Goal: Obtain resource: Obtain resource

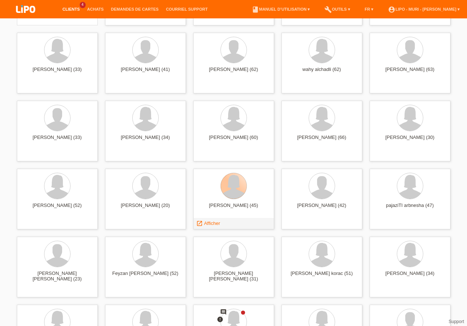
scroll to position [168, 0]
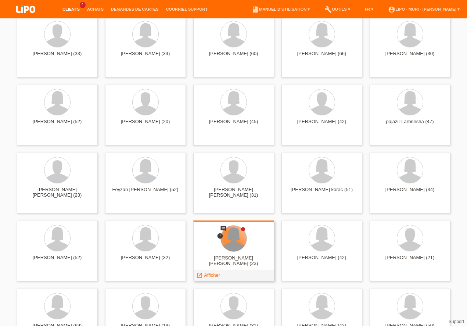
click at [235, 250] on div at bounding box center [234, 239] width 26 height 26
click at [216, 276] on span "Afficher" at bounding box center [212, 275] width 16 height 6
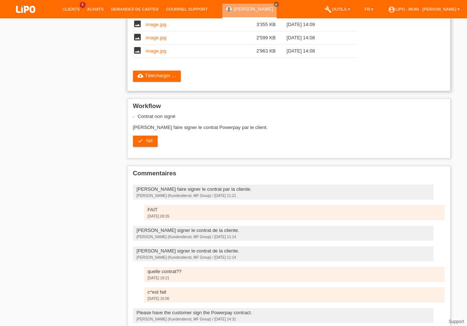
scroll to position [262, 0]
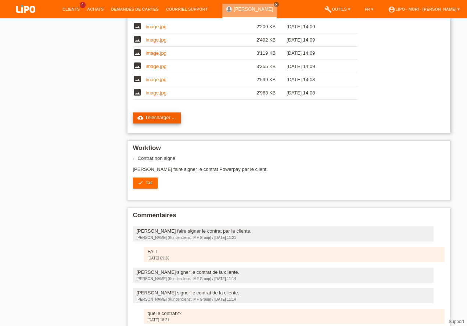
click at [160, 120] on link "cloud_upload Télécharger ..." at bounding box center [157, 117] width 48 height 11
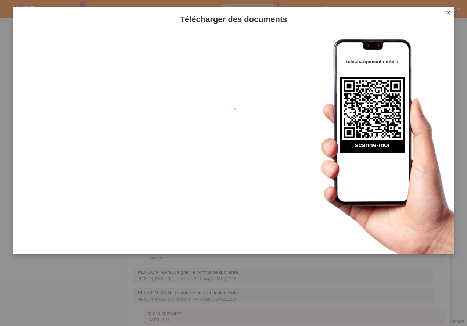
click at [450, 14] on icon "close" at bounding box center [449, 13] width 6 height 6
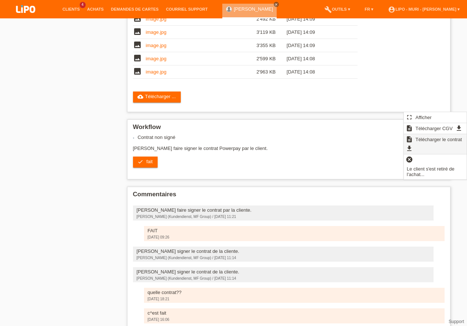
click at [431, 140] on span "Télécharger le contrat" at bounding box center [439, 139] width 49 height 9
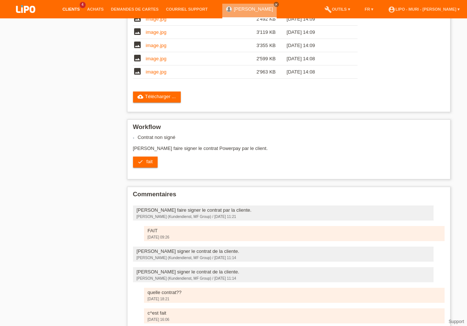
click at [69, 9] on link "Clients" at bounding box center [71, 9] width 25 height 4
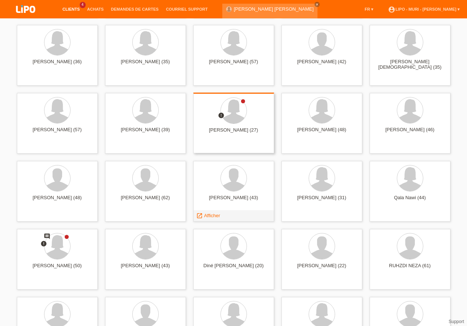
scroll to position [1970, 0]
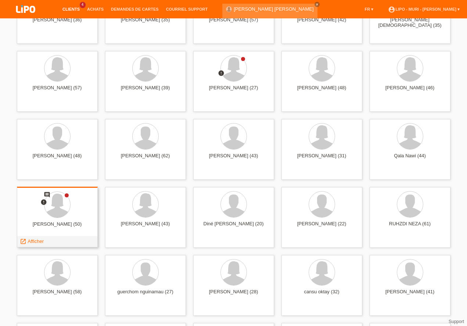
click at [51, 219] on div "comment error mariam nazari (50) launch Afficher" at bounding box center [57, 217] width 81 height 61
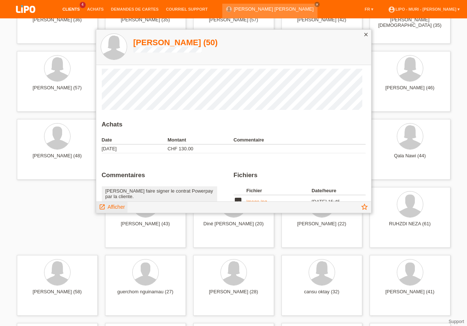
click at [121, 206] on span "Afficher" at bounding box center [116, 207] width 17 height 6
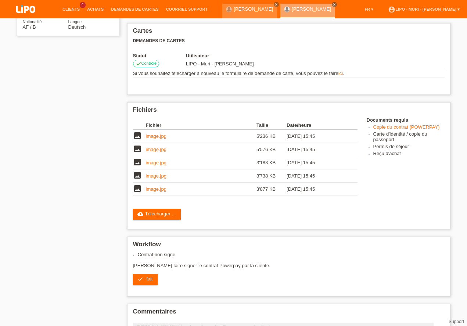
scroll to position [177, 0]
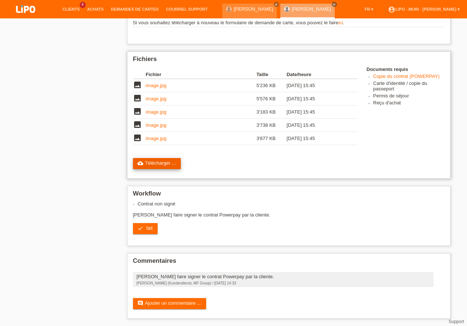
click at [146, 162] on link "cloud_upload Télécharger ..." at bounding box center [157, 163] width 48 height 11
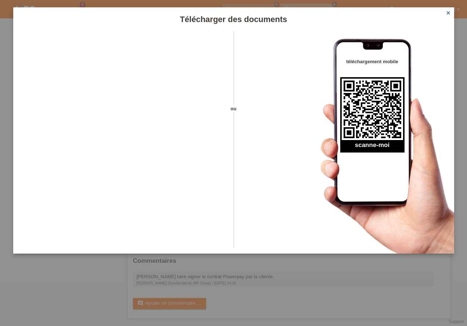
click at [448, 11] on icon "close" at bounding box center [449, 13] width 6 height 6
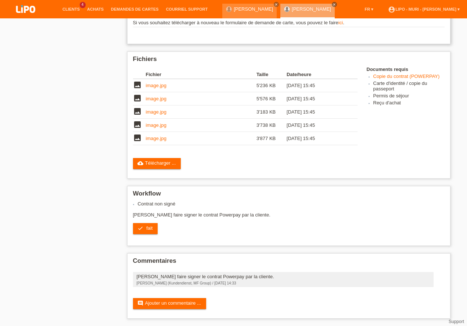
scroll to position [51, 0]
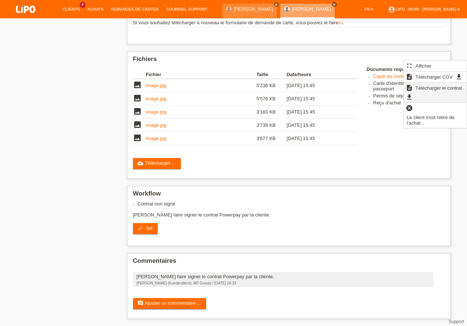
click at [424, 87] on span "Télécharger le contrat" at bounding box center [439, 87] width 49 height 9
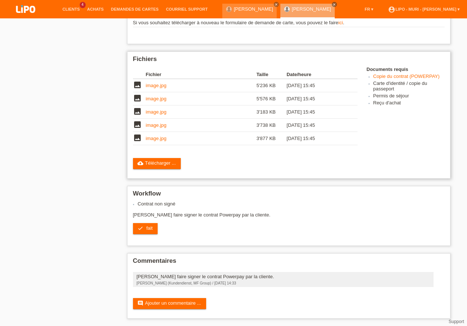
scroll to position [177, 0]
click at [150, 228] on span "fait" at bounding box center [149, 228] width 6 height 6
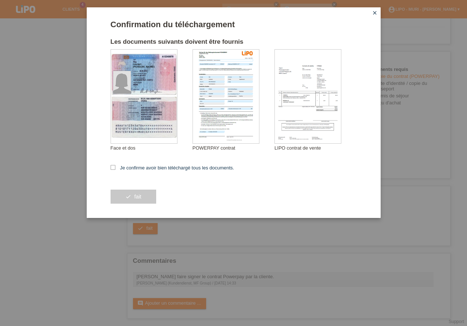
click at [375, 13] on icon "close" at bounding box center [375, 13] width 6 height 6
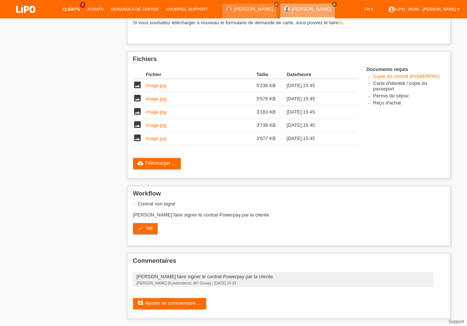
click at [72, 10] on link "Clients" at bounding box center [71, 9] width 25 height 4
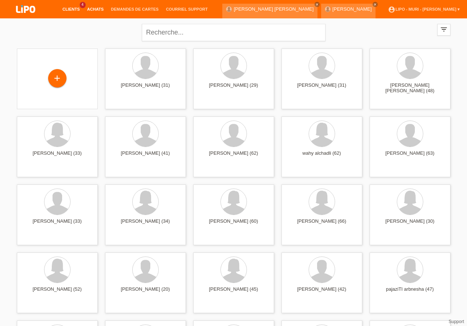
click at [96, 10] on link "Achats" at bounding box center [95, 9] width 24 height 4
